Goal: Communication & Community: Answer question/provide support

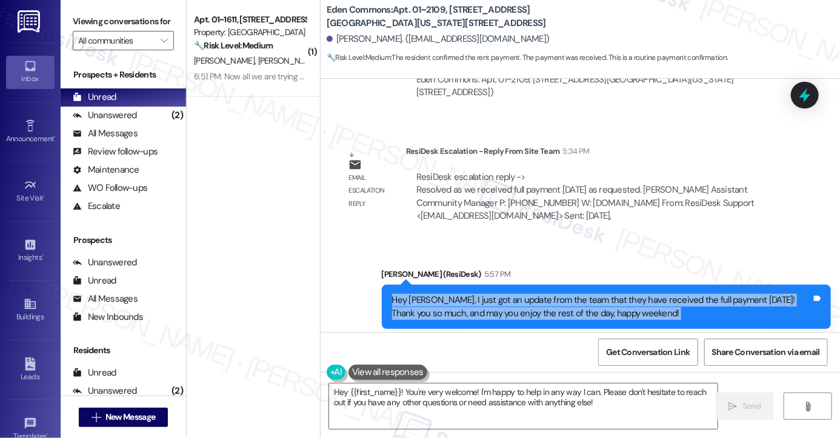
scroll to position [9105, 0]
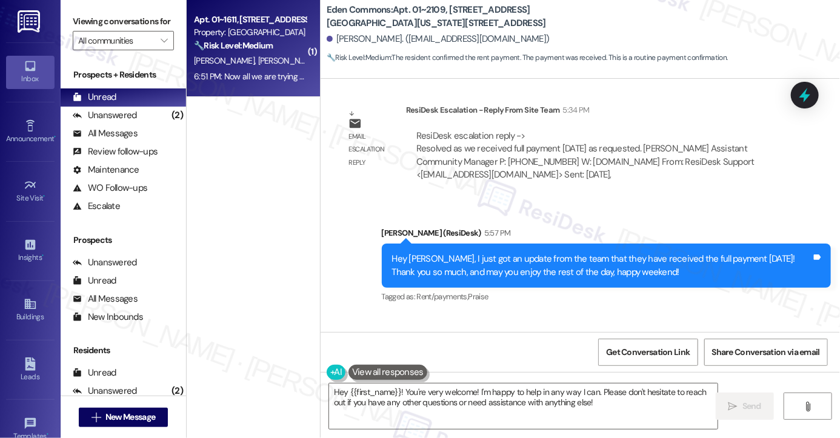
click at [234, 78] on div "6:51 PM: Now all we are trying to figure out is how to transfer my lease to a t…" at bounding box center [403, 76] width 419 height 11
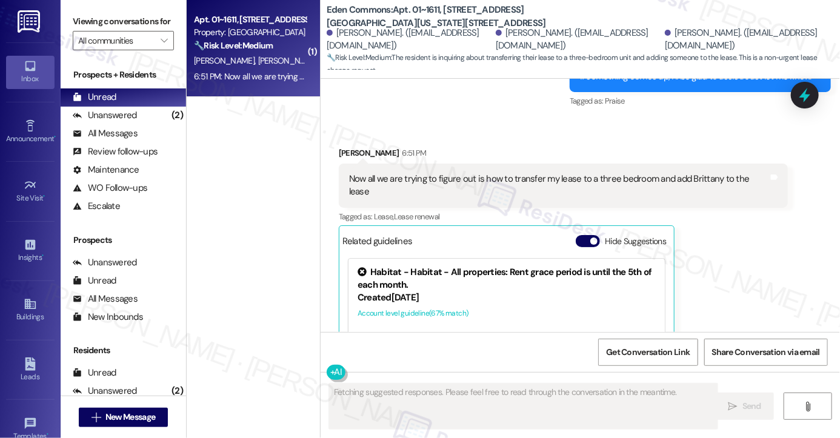
scroll to position [1431, 0]
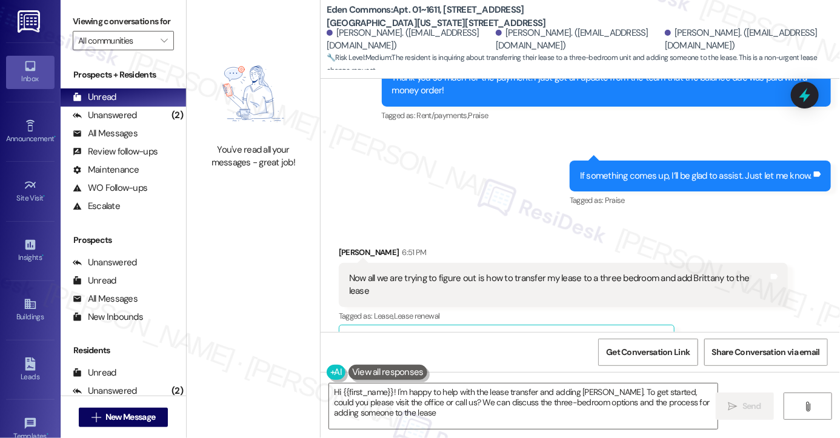
type textarea "Hi {{first_name}}! I'm happy to help with the lease transfer and adding [PERSON…"
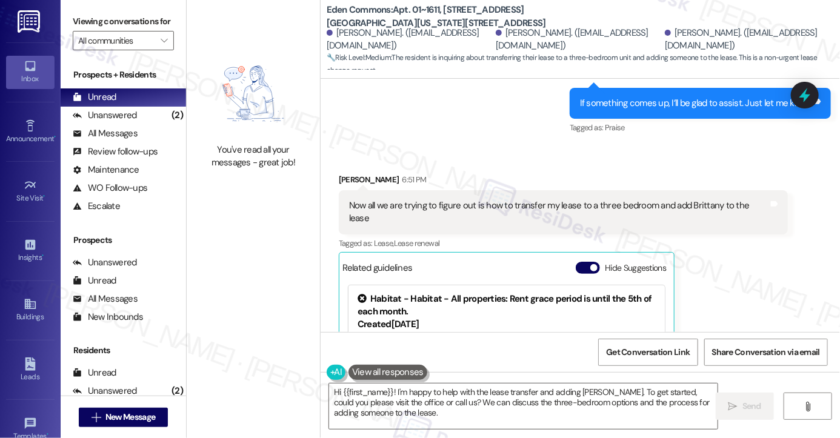
scroll to position [1431, 0]
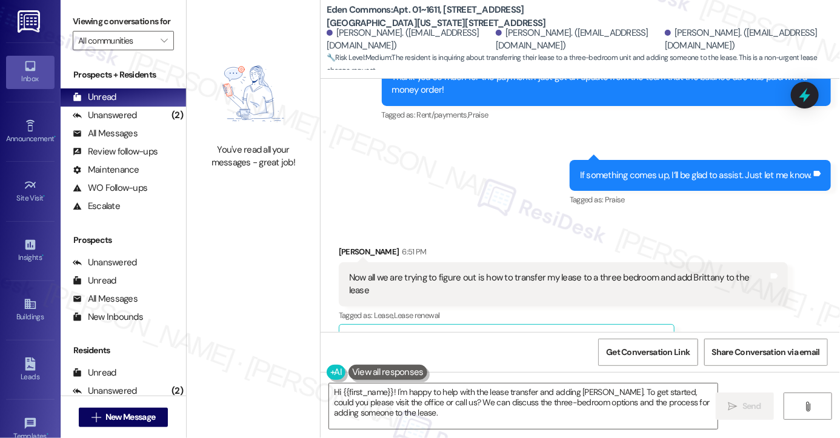
click at [663, 169] on div "If something comes up, I’ll be glad to assist. Just let me know." at bounding box center [696, 175] width 232 height 13
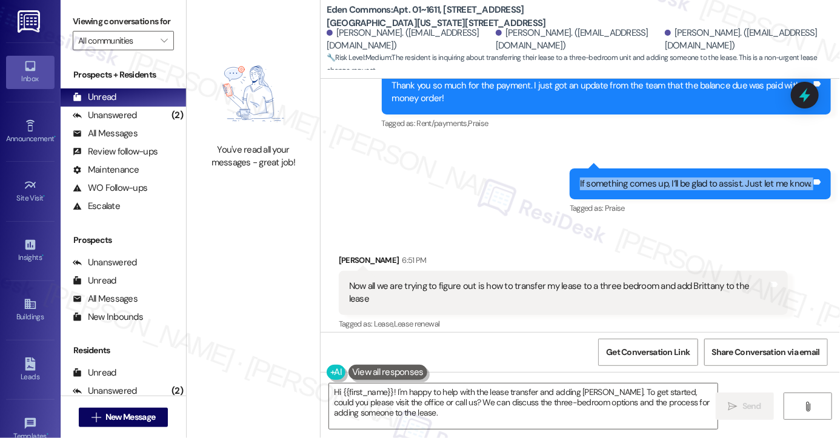
scroll to position [1310, 0]
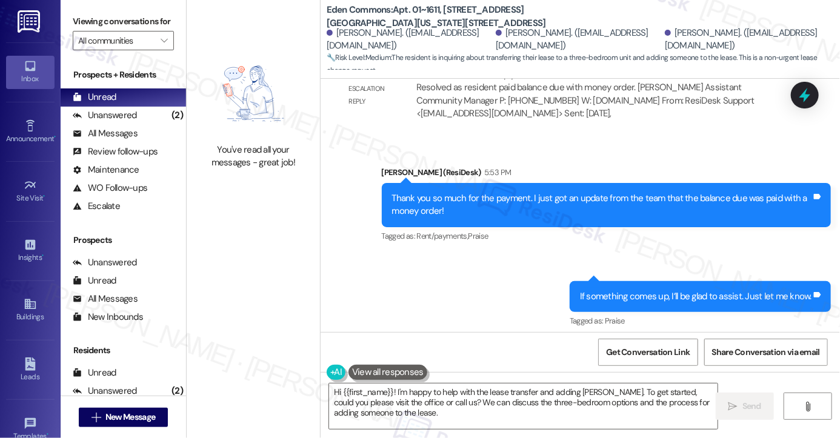
click at [478, 192] on div "Thank you so much for the payment. I just got an update from the team that the …" at bounding box center [601, 205] width 419 height 26
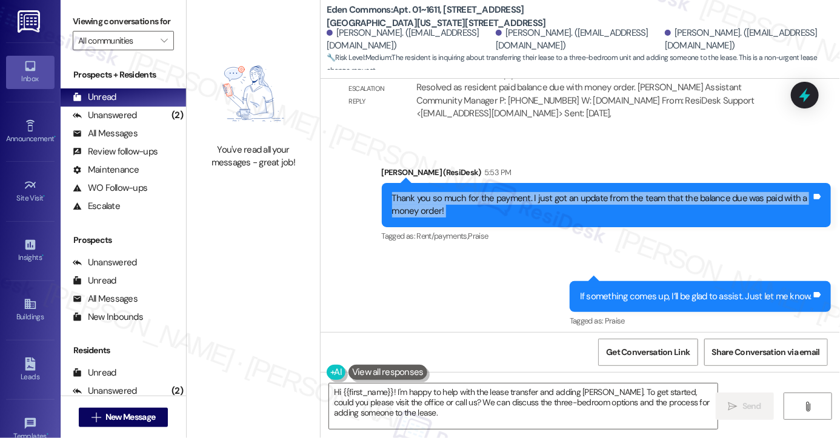
click at [478, 192] on div "Thank you so much for the payment. I just got an update from the team that the …" at bounding box center [601, 205] width 419 height 26
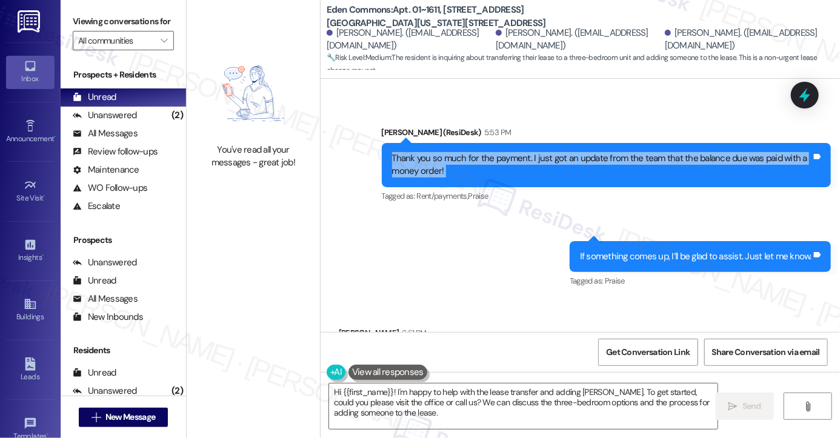
scroll to position [1371, 0]
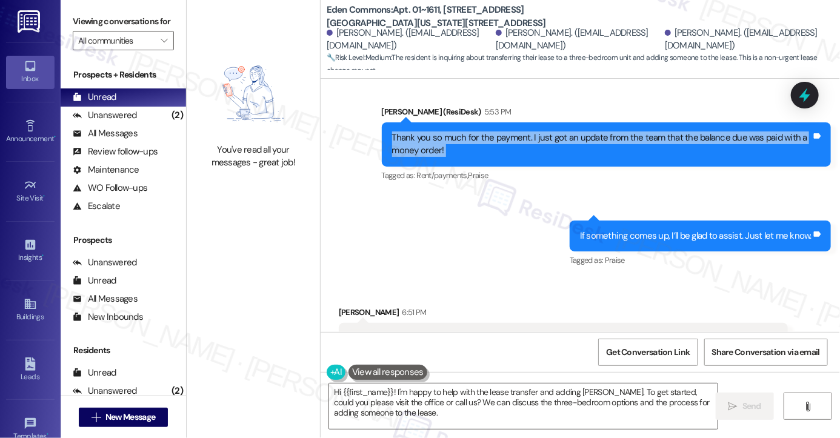
click at [508, 150] on div "Thank you so much for the payment. I just got an update from the team that the …" at bounding box center [606, 144] width 449 height 44
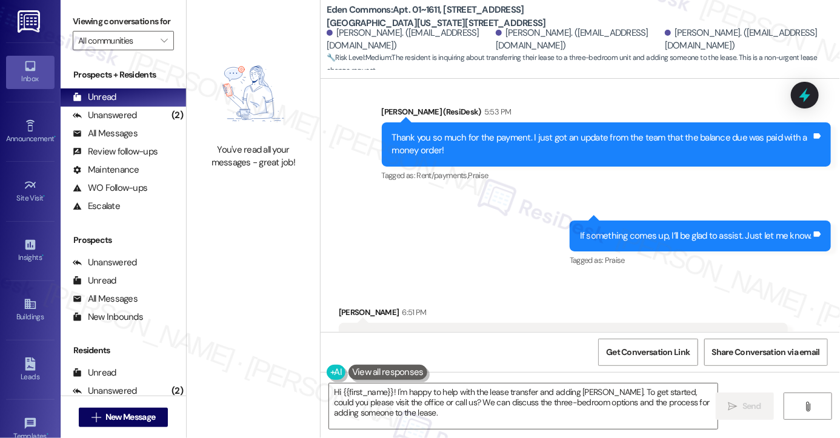
click at [508, 150] on div "Thank you so much for the payment. I just got an update from the team that the …" at bounding box center [606, 144] width 449 height 44
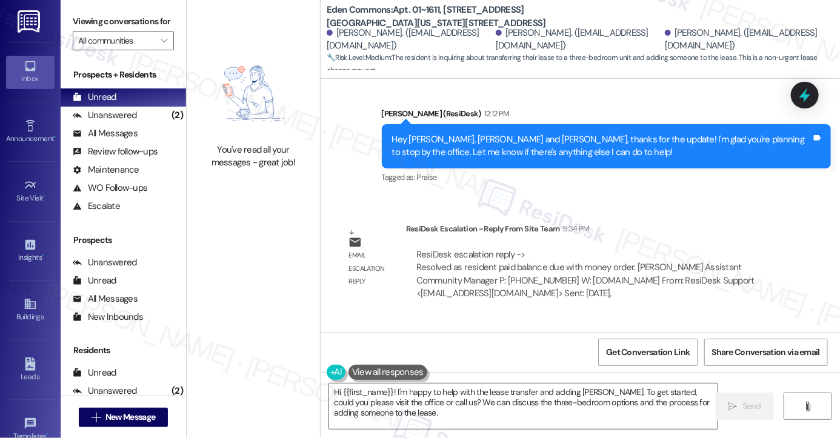
scroll to position [1128, 0]
